Goal: Task Accomplishment & Management: Use online tool/utility

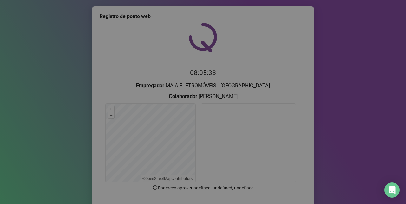
scroll to position [43, 0]
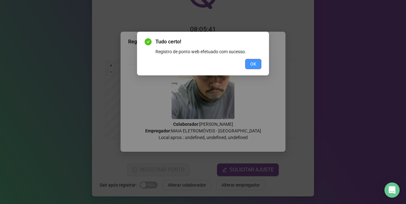
click at [249, 59] on button "OK" at bounding box center [253, 64] width 16 height 10
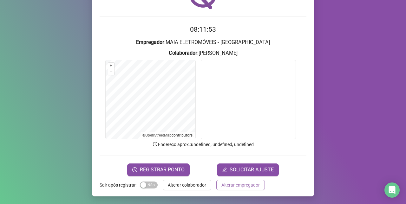
click at [240, 187] on span "Alterar empregador" at bounding box center [240, 185] width 38 height 7
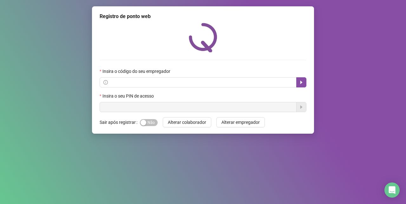
scroll to position [0, 0]
click at [197, 122] on span "Alterar colaborador" at bounding box center [187, 122] width 38 height 7
click at [197, 121] on span "Alterar colaborador" at bounding box center [187, 122] width 38 height 7
click at [198, 120] on span "Alterar colaborador" at bounding box center [187, 122] width 38 height 7
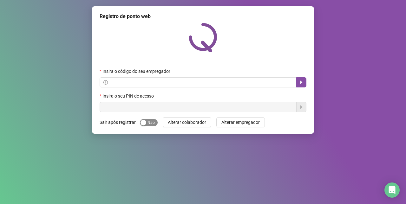
click at [142, 123] on div "button" at bounding box center [143, 123] width 6 height 6
click at [194, 121] on span "Alterar colaborador" at bounding box center [187, 122] width 38 height 7
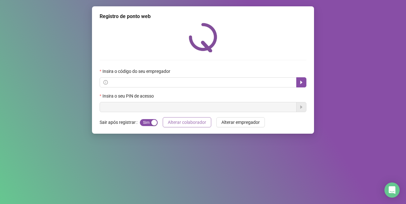
click at [194, 121] on span "Alterar colaborador" at bounding box center [187, 122] width 38 height 7
click at [300, 81] on icon "caret-right" at bounding box center [301, 82] width 5 height 5
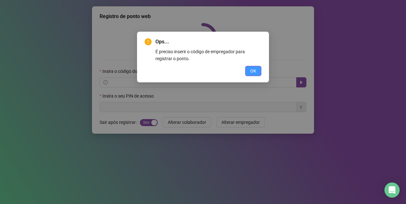
click at [255, 70] on span "OK" at bounding box center [253, 71] width 6 height 7
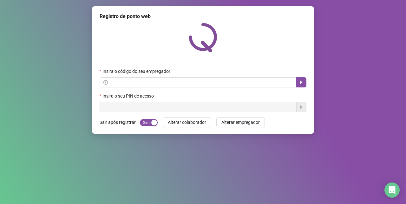
click at [348, 131] on div "Registro de ponto web Insira o código do seu empregador Insira o seu PIN de ace…" at bounding box center [203, 102] width 406 height 204
click at [349, 131] on div "Registro de ponto web Insira o código do seu empregador Insira o seu PIN de ace…" at bounding box center [203, 102] width 406 height 204
click at [349, 130] on div "Registro de ponto web Insira o código do seu empregador Insira o seu PIN de ace…" at bounding box center [203, 102] width 406 height 204
click at [189, 125] on span "Alterar colaborador" at bounding box center [187, 122] width 38 height 7
click at [192, 123] on span "Alterar colaborador" at bounding box center [187, 122] width 38 height 7
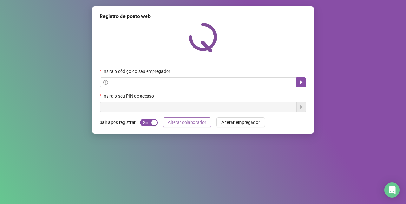
click at [192, 123] on span "Alterar colaborador" at bounding box center [187, 122] width 38 height 7
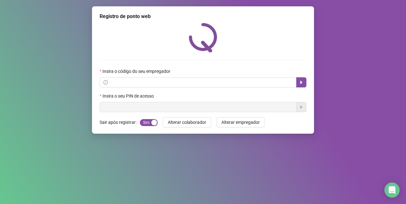
click at [359, 123] on div "Registro de ponto web Insira o código do seu empregador Insira o seu PIN de ace…" at bounding box center [203, 102] width 406 height 204
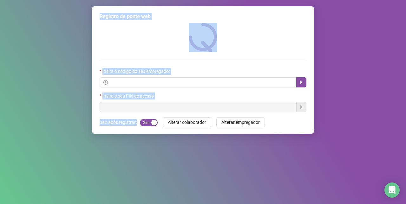
click at [359, 123] on div "Registro de ponto web Insira o código do seu empregador Insira o seu PIN de ace…" at bounding box center [203, 102] width 406 height 204
click at [361, 122] on div "Registro de ponto web Insira o código do seu empregador Insira o seu PIN de ace…" at bounding box center [203, 102] width 406 height 204
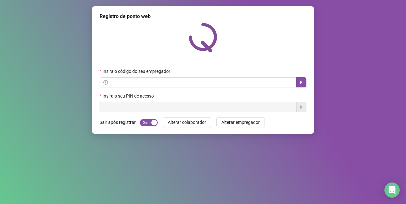
drag, startPoint x: 361, startPoint y: 122, endPoint x: 347, endPoint y: 164, distance: 44.0
click at [347, 164] on div "Registro de ponto web Insira o código do seu empregador Insira o seu PIN de ace…" at bounding box center [203, 102] width 406 height 204
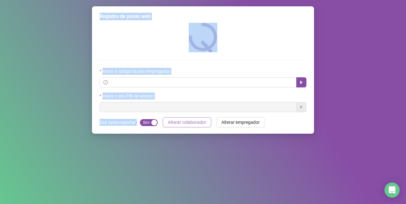
click at [190, 120] on span "Alterar colaborador" at bounding box center [187, 122] width 38 height 7
click at [187, 121] on span "Alterar colaborador" at bounding box center [187, 122] width 38 height 7
